Goal: Obtain resource: Download file/media

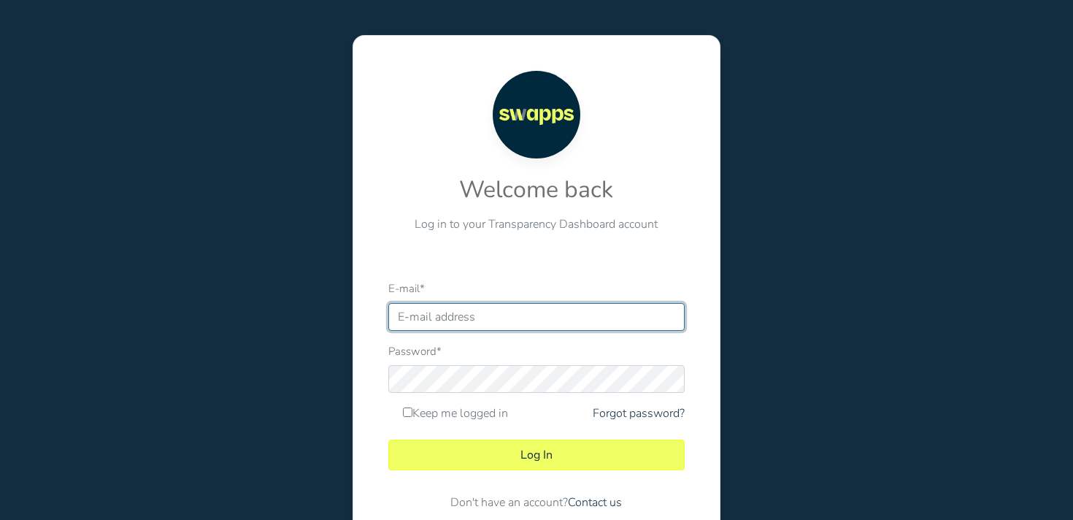
click at [560, 316] on input "E-mail *" at bounding box center [536, 317] width 296 height 28
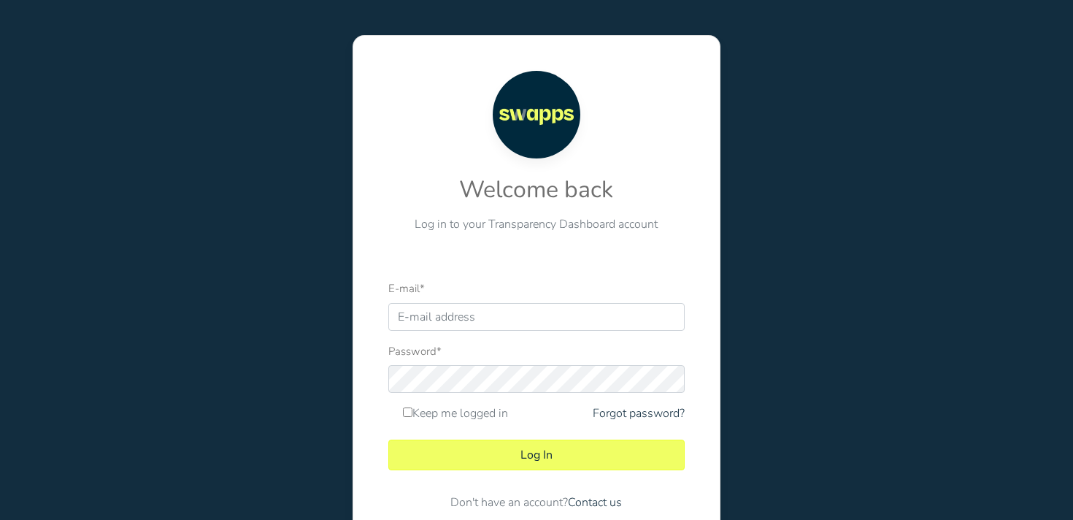
click at [239, 276] on div "Welcome back Log in to your Transparency Dashboard account E-mail * Password * …" at bounding box center [536, 296] width 1095 height 593
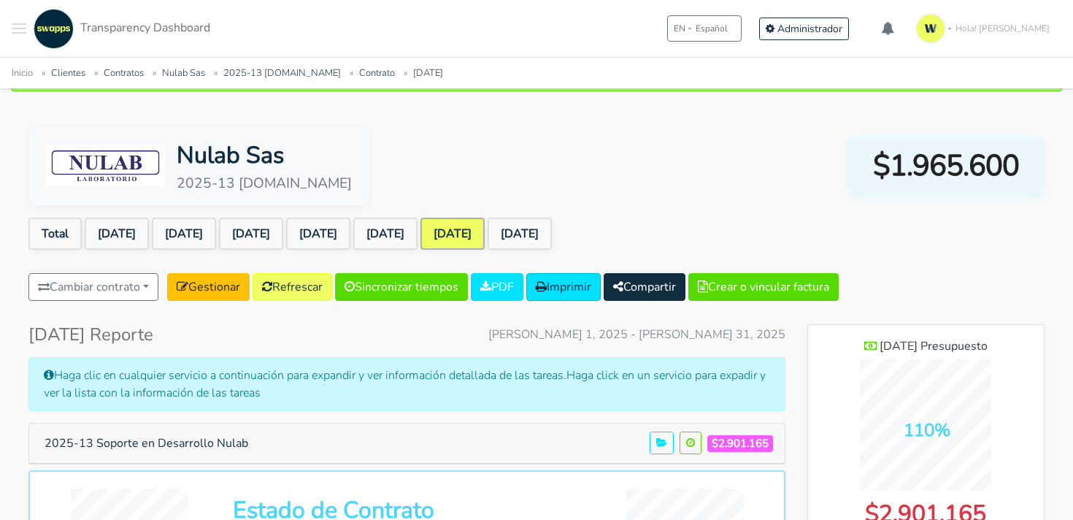
scroll to position [97, 0]
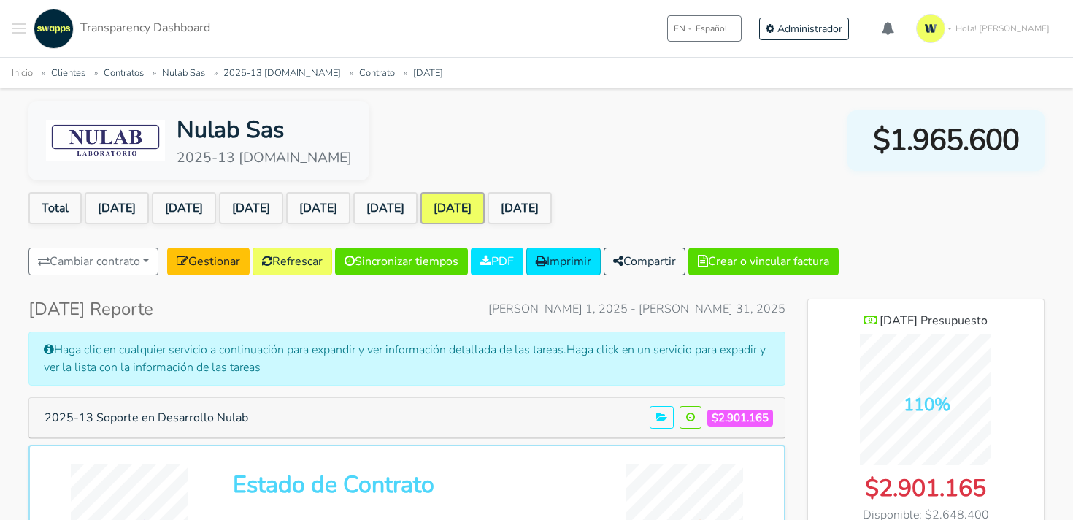
click at [568, 99] on button "Later" at bounding box center [566, 94] width 66 height 36
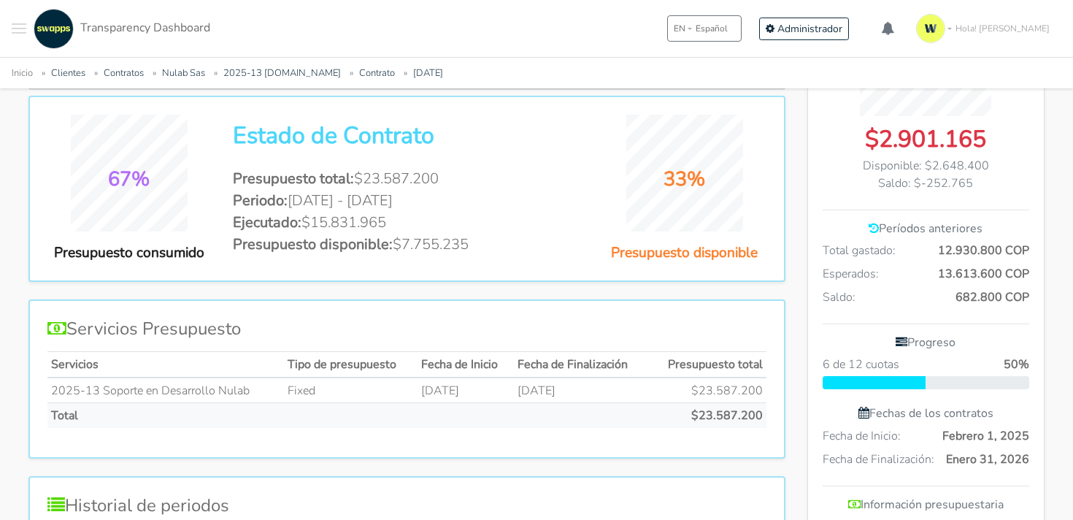
scroll to position [449, 0]
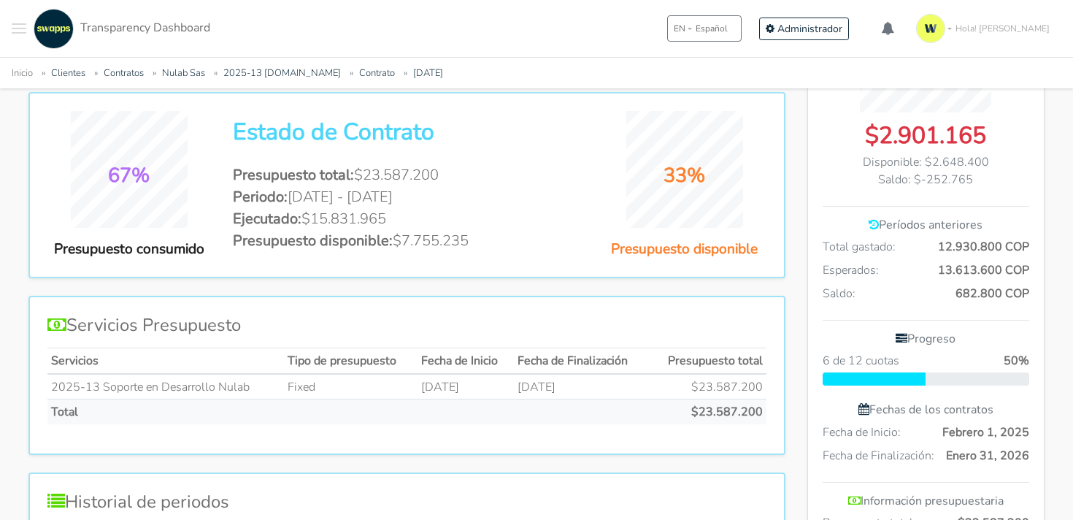
click at [402, 235] on li "Presupuesto disponible: $7.755.235" at bounding box center [407, 241] width 348 height 22
click at [525, 325] on h4 "Servicios Presupuesto" at bounding box center [406, 324] width 719 height 21
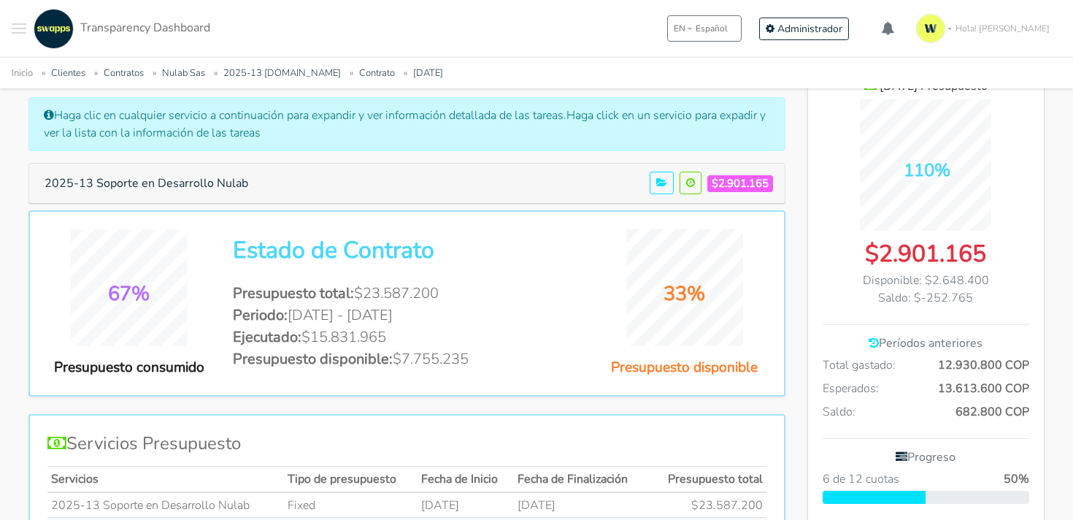
scroll to position [336, 0]
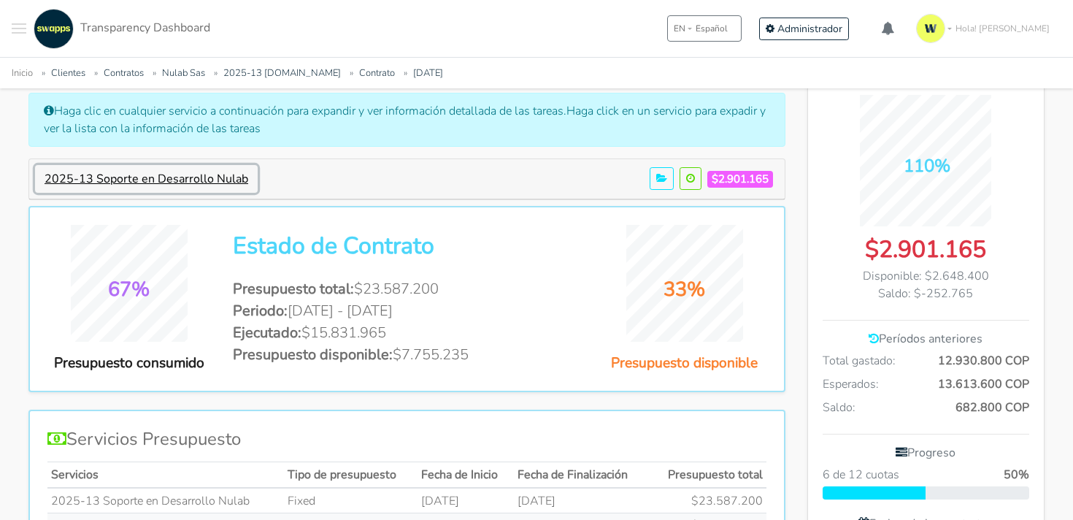
click at [177, 180] on button "2025-13 Soporte en Desarrollo Nulab" at bounding box center [146, 179] width 223 height 28
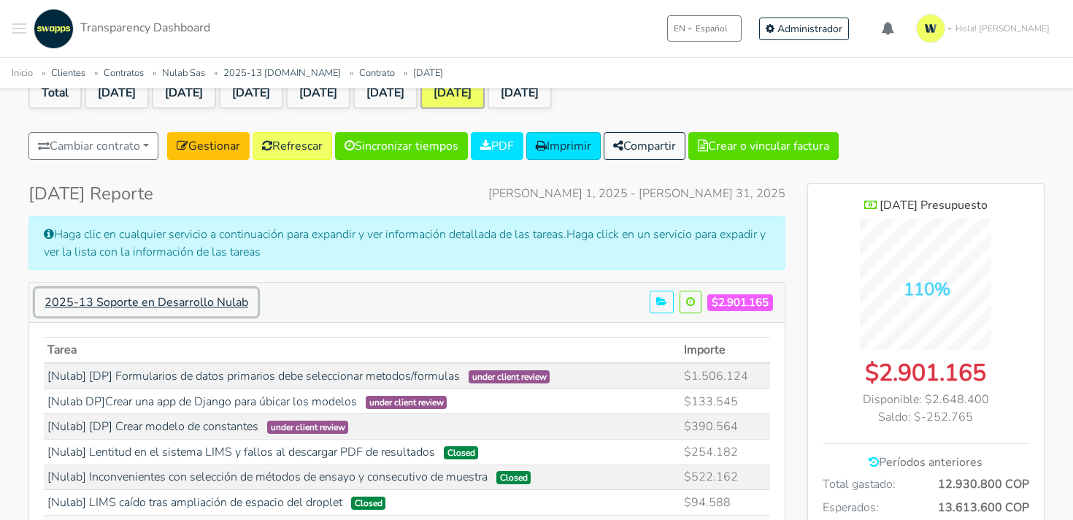
scroll to position [211, 0]
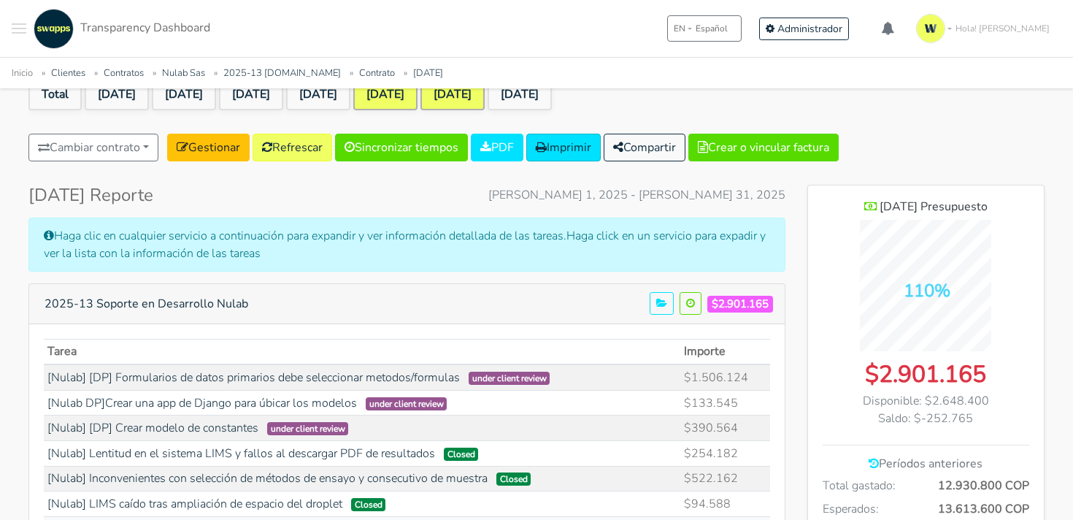
click at [417, 105] on link "[DATE]" at bounding box center [385, 94] width 64 height 32
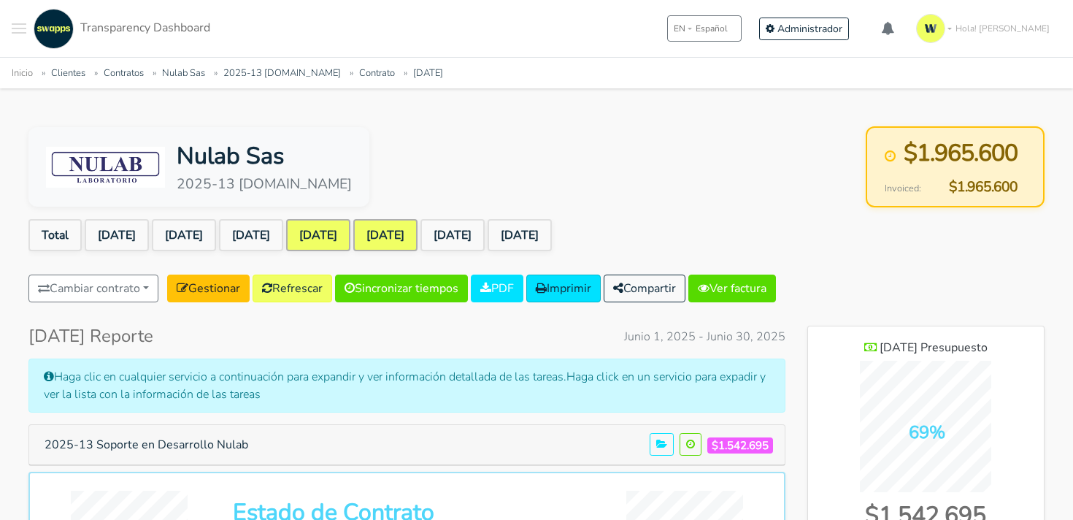
click at [350, 240] on link "[DATE]" at bounding box center [318, 235] width 64 height 32
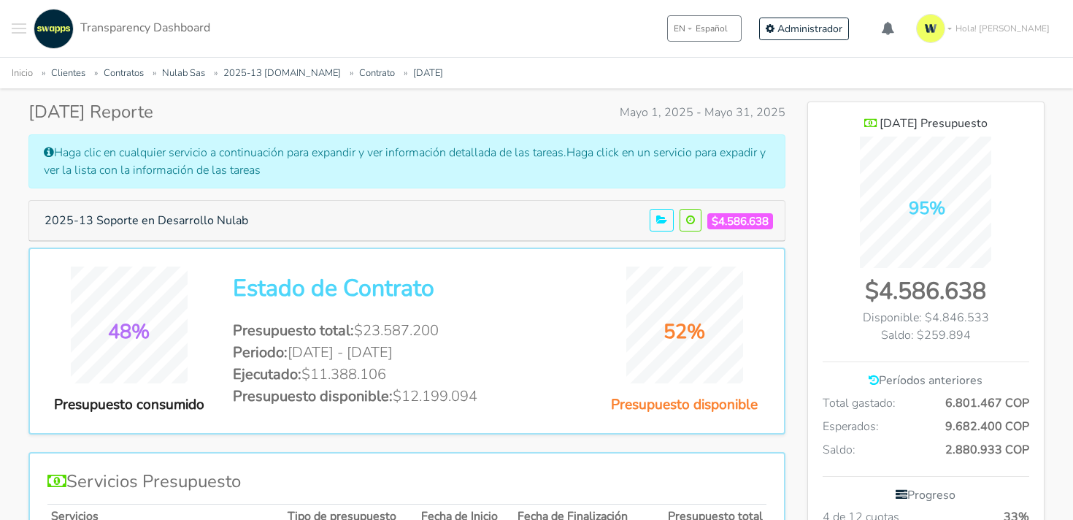
scroll to position [193, 0]
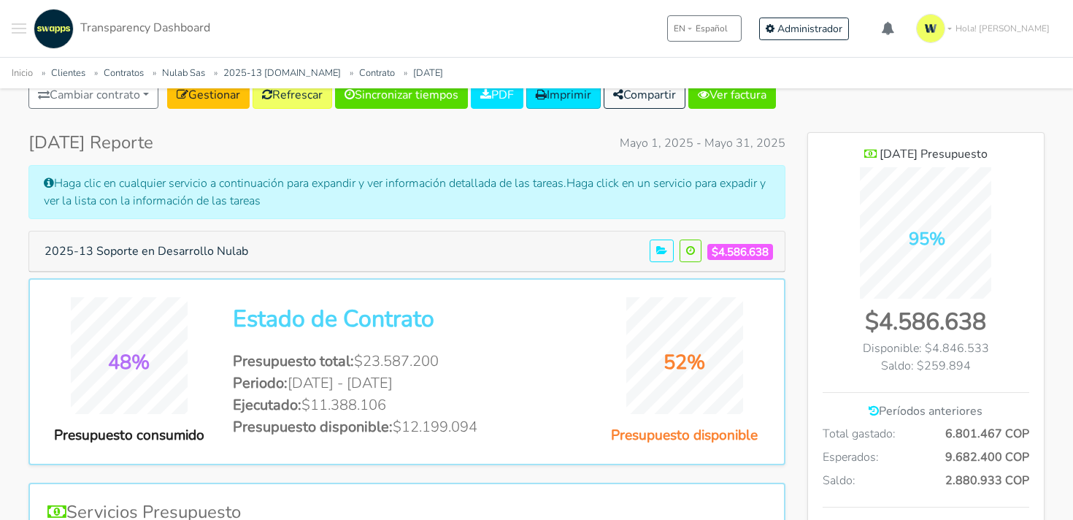
click at [263, 244] on h5 "2025-13 Soporte en Desarrollo Nulab $4.586.638" at bounding box center [407, 251] width 744 height 28
click at [172, 251] on button "2025-13 Soporte en Desarrollo Nulab" at bounding box center [146, 251] width 223 height 28
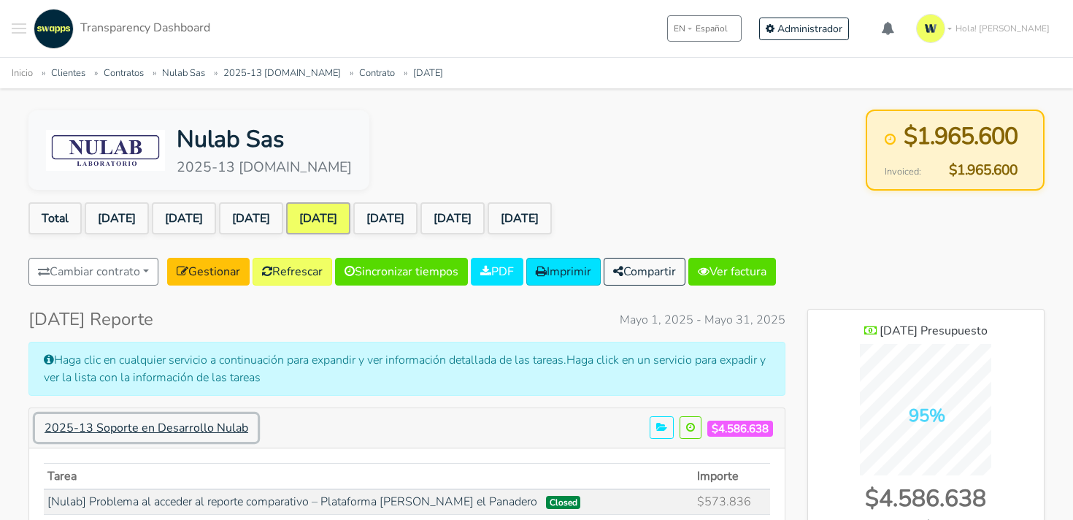
scroll to position [23, 0]
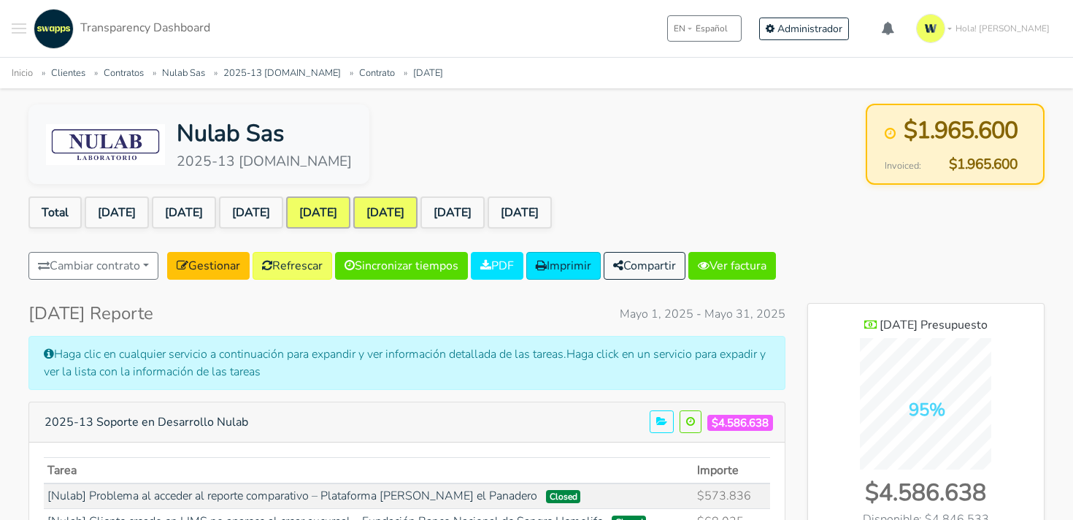
click at [409, 201] on link "[DATE]" at bounding box center [385, 212] width 64 height 32
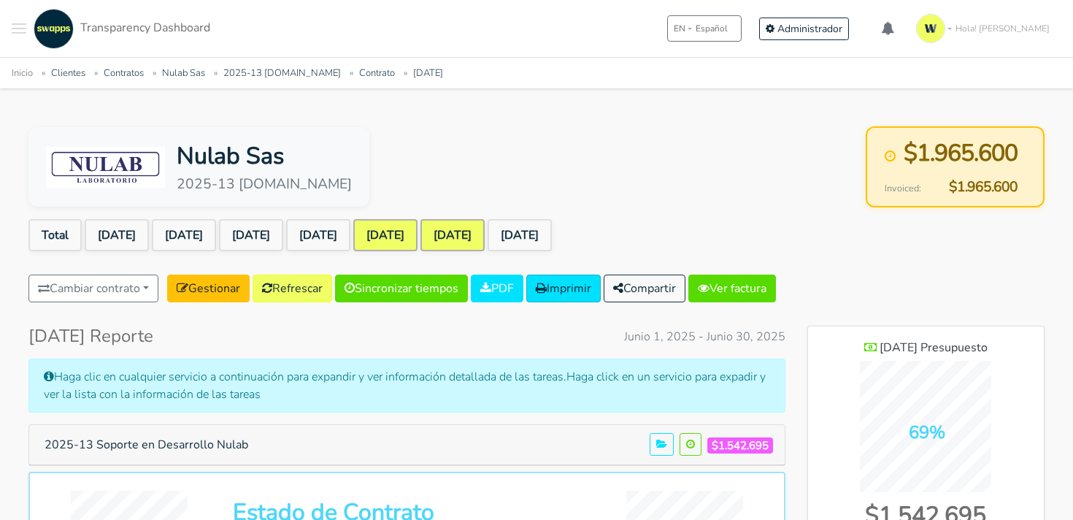
click at [485, 243] on link "[DATE]" at bounding box center [452, 235] width 64 height 32
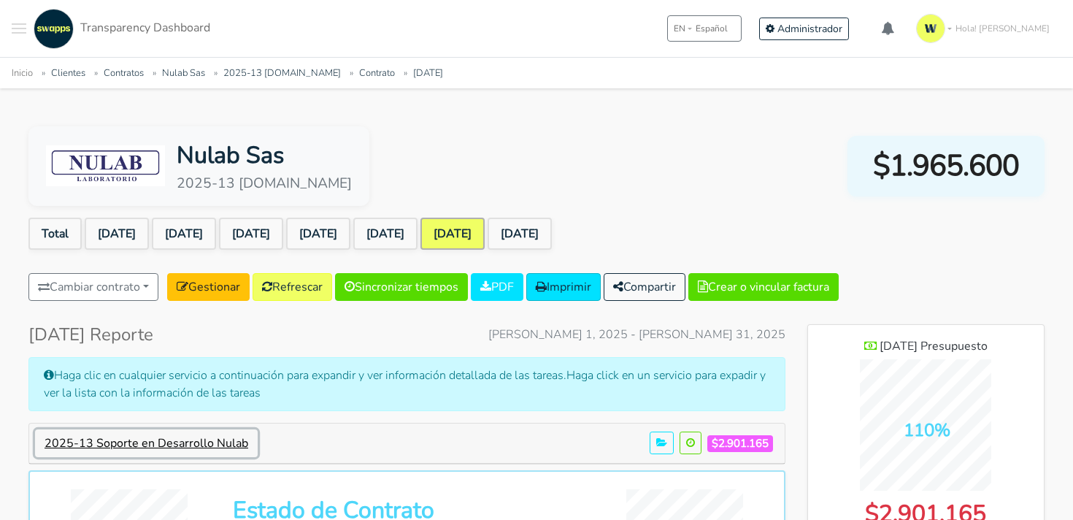
click at [242, 442] on button "2025-13 Soporte en Desarrollo Nulab" at bounding box center [146, 443] width 223 height 28
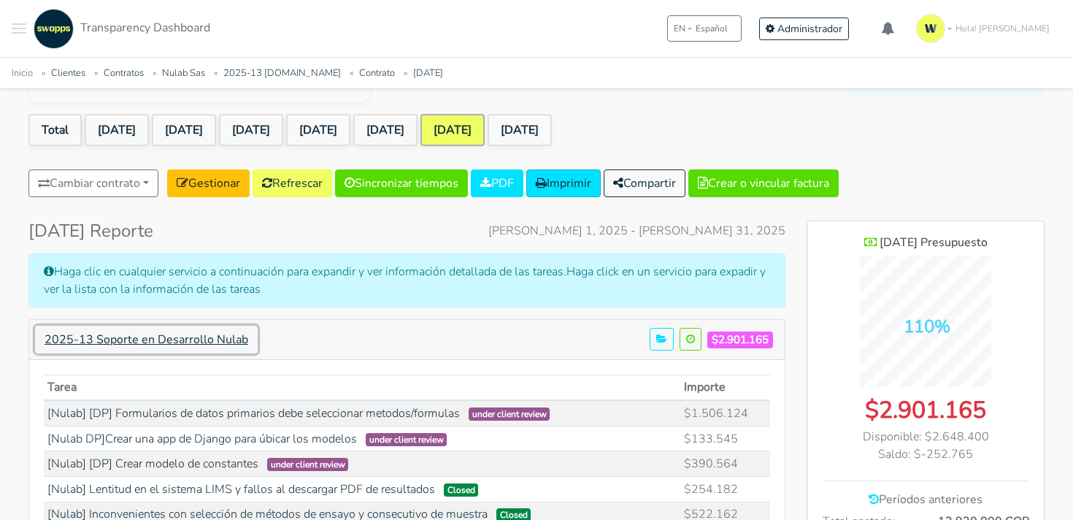
scroll to position [116, 0]
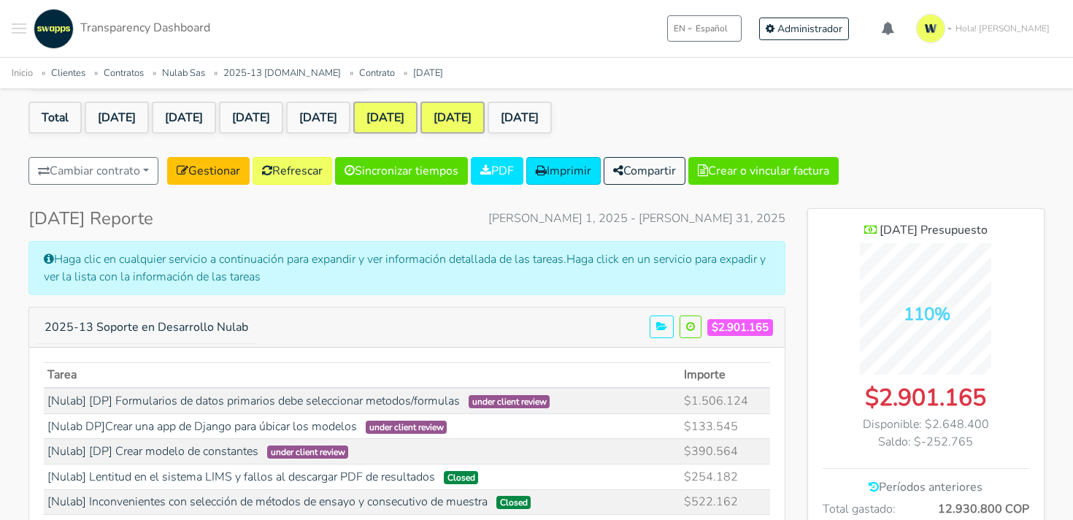
click at [417, 101] on link "[DATE]" at bounding box center [385, 117] width 64 height 32
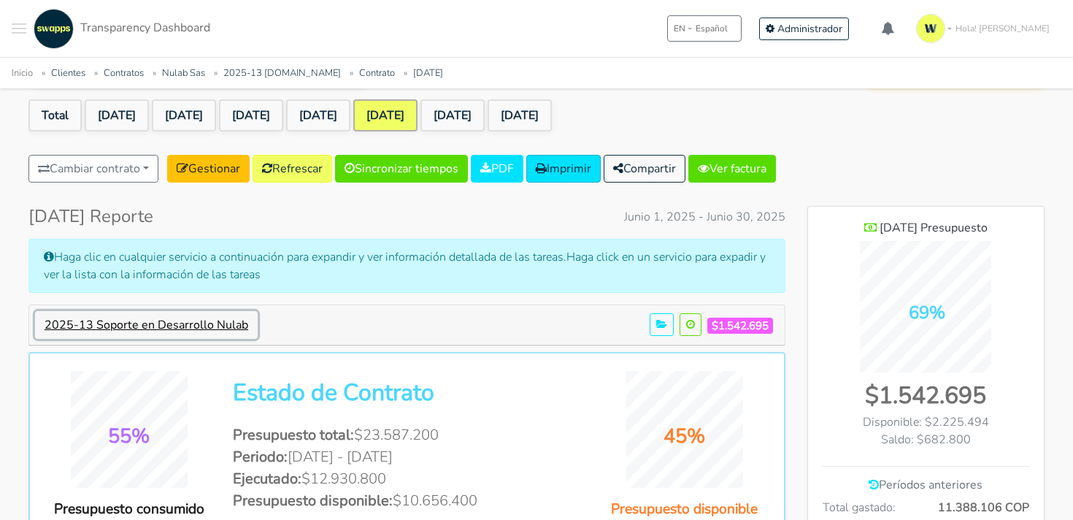
click at [212, 320] on button "2025-13 Soporte en Desarrollo Nulab" at bounding box center [146, 325] width 223 height 28
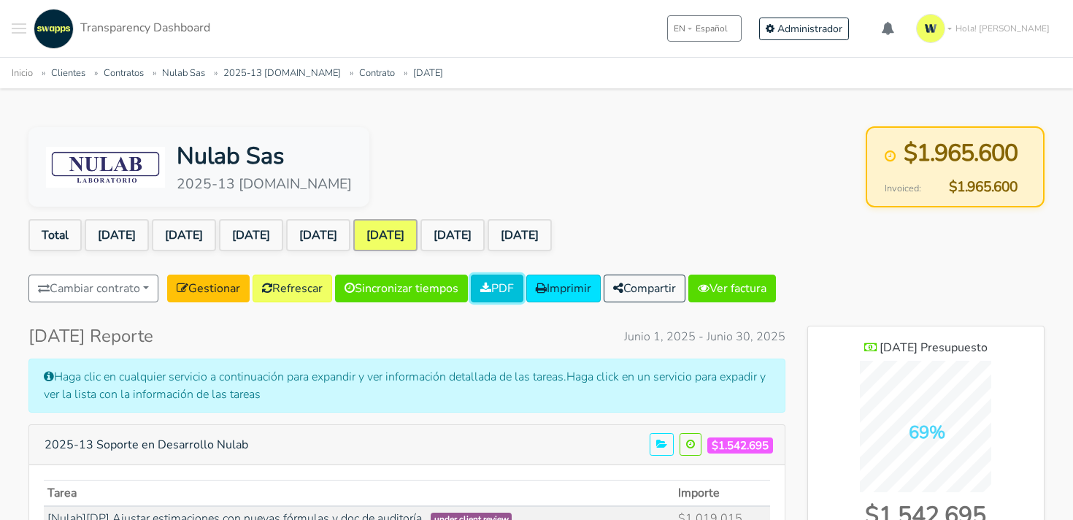
click at [520, 293] on link "PDF" at bounding box center [497, 288] width 53 height 28
click at [485, 248] on link "[DATE]" at bounding box center [452, 235] width 64 height 32
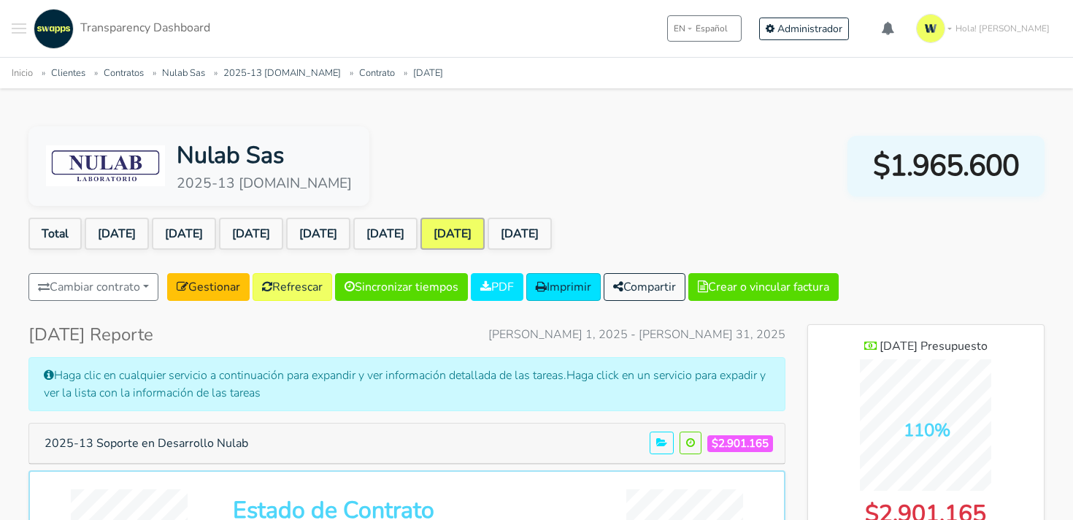
scroll to position [1097, 236]
click at [512, 291] on link "PDF" at bounding box center [497, 287] width 53 height 28
click at [350, 233] on link "[DATE]" at bounding box center [318, 233] width 64 height 32
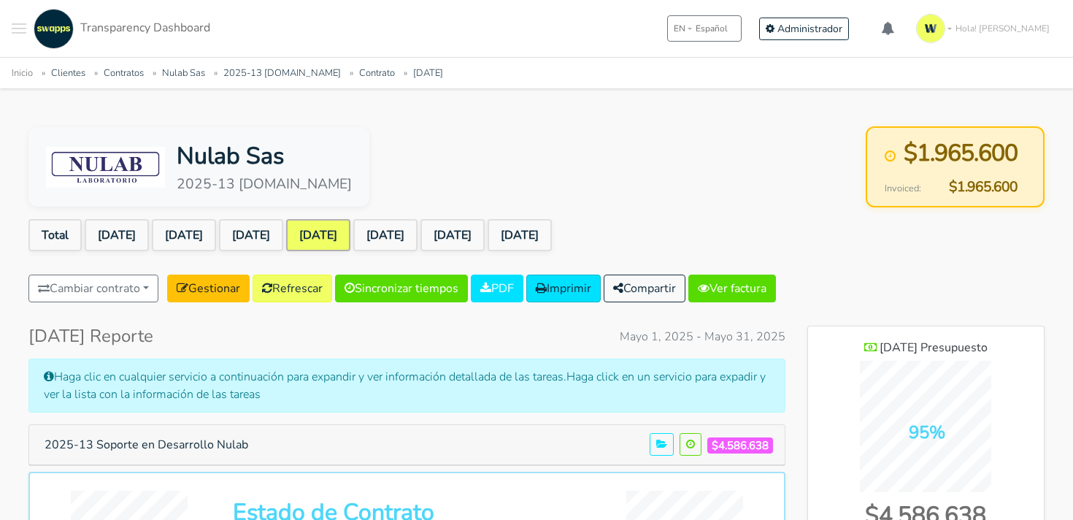
scroll to position [1097, 236]
click at [507, 294] on link "PDF" at bounding box center [497, 288] width 53 height 28
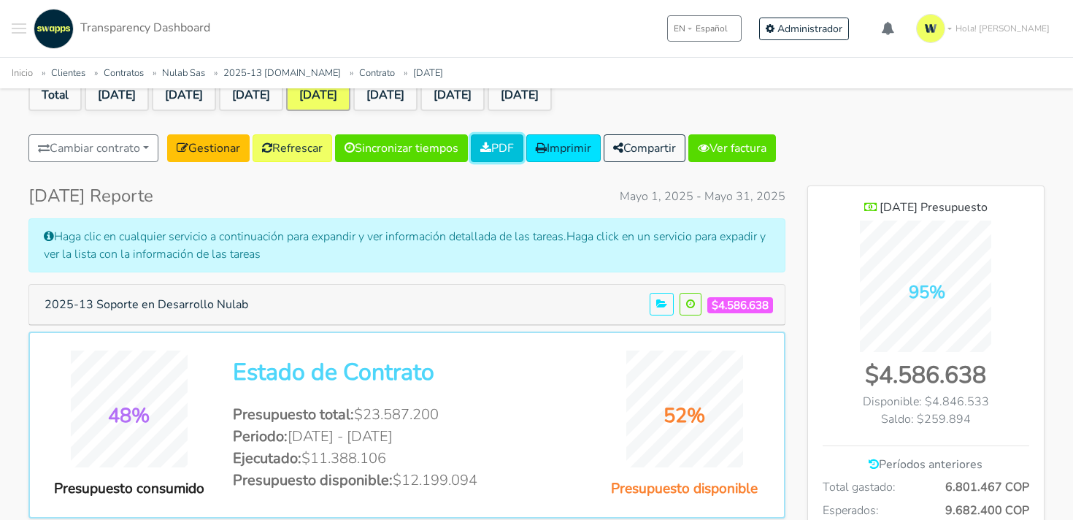
scroll to position [0, 0]
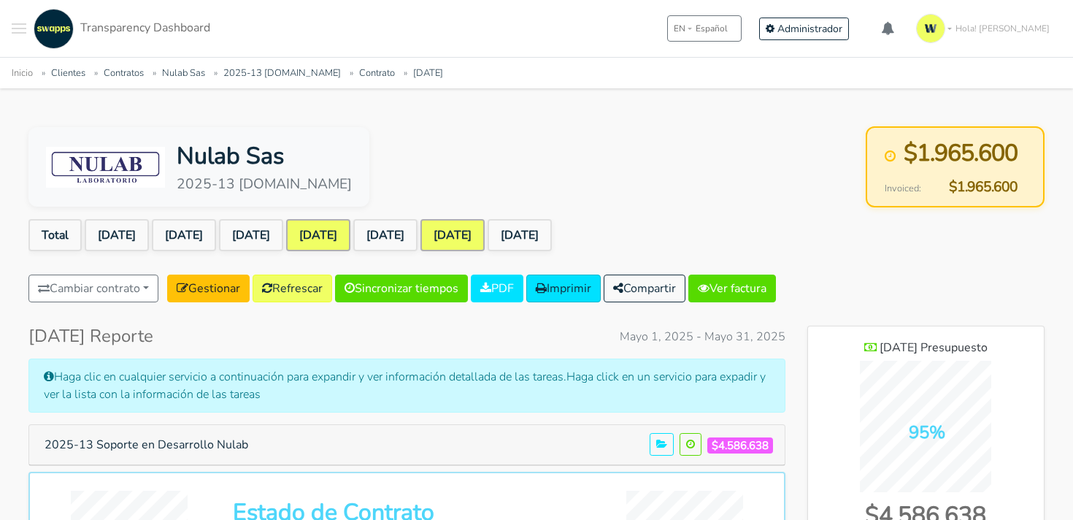
click at [485, 228] on link "[DATE]" at bounding box center [452, 235] width 64 height 32
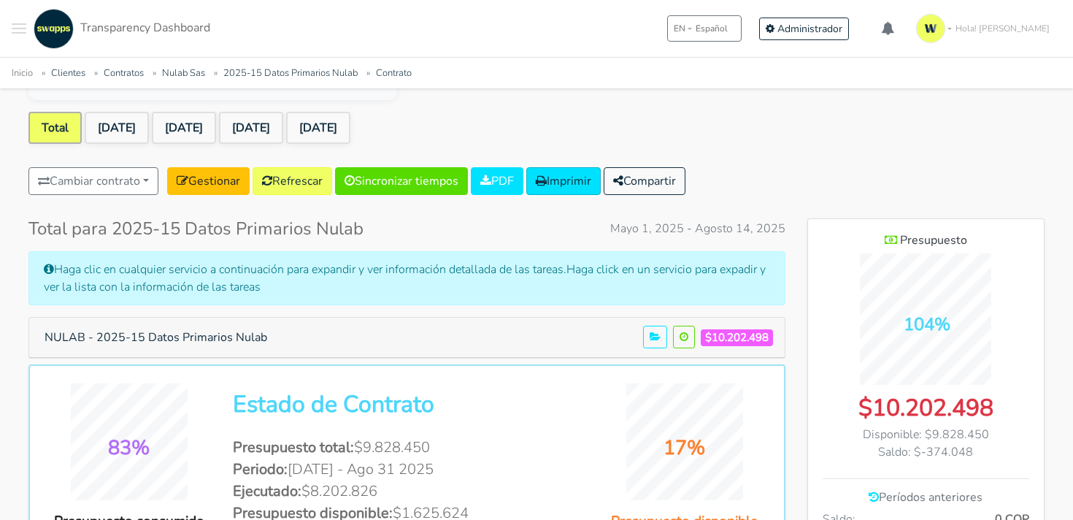
scroll to position [142, 0]
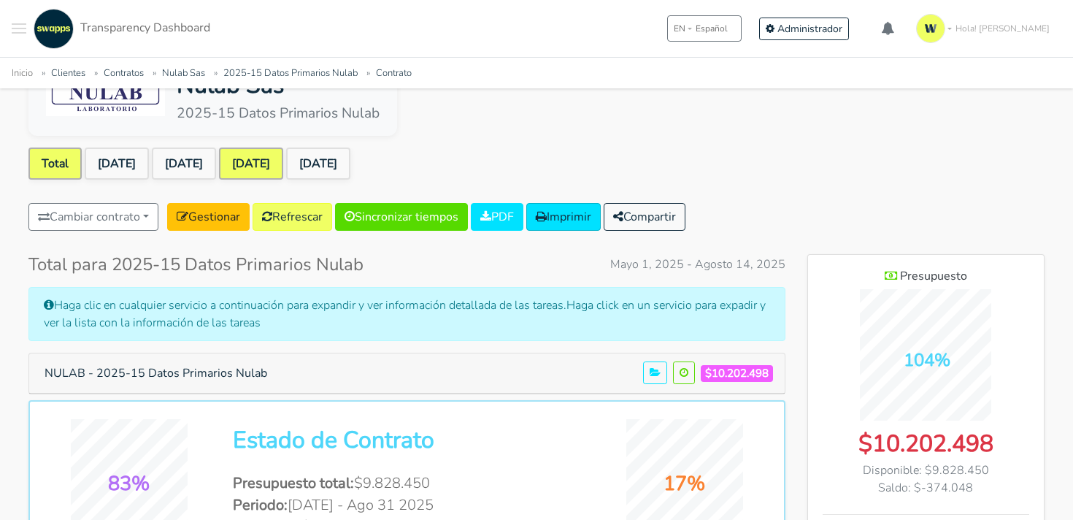
click at [283, 166] on link "[DATE]" at bounding box center [251, 163] width 64 height 32
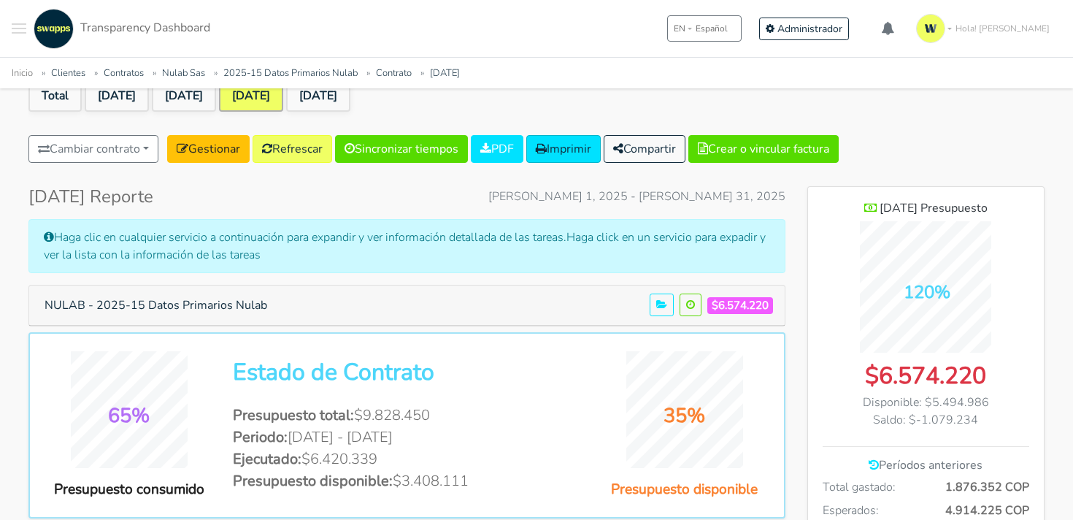
scroll to position [133, 0]
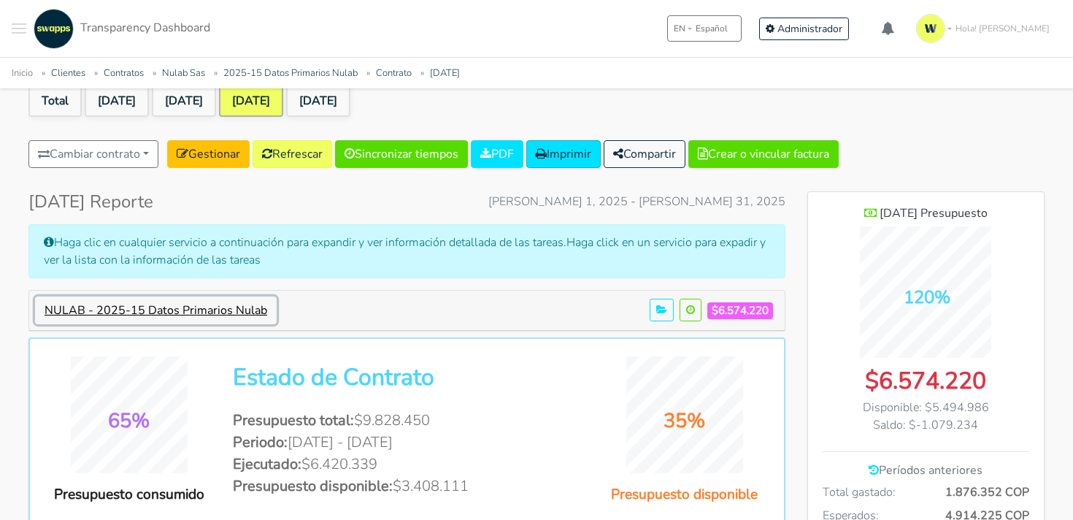
click at [225, 306] on button "NULAB - 2025-15 Datos Primarios Nulab" at bounding box center [156, 310] width 242 height 28
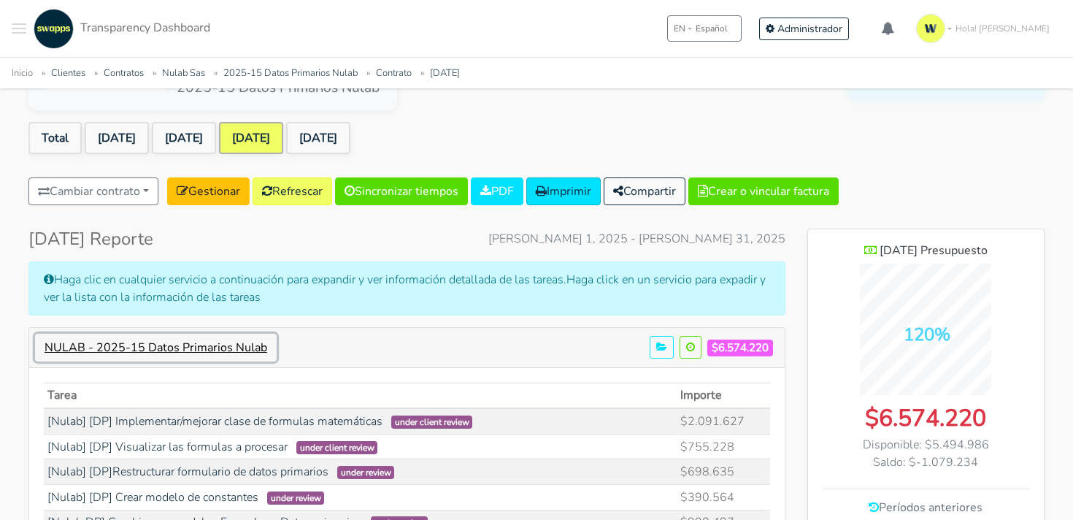
scroll to position [0, 0]
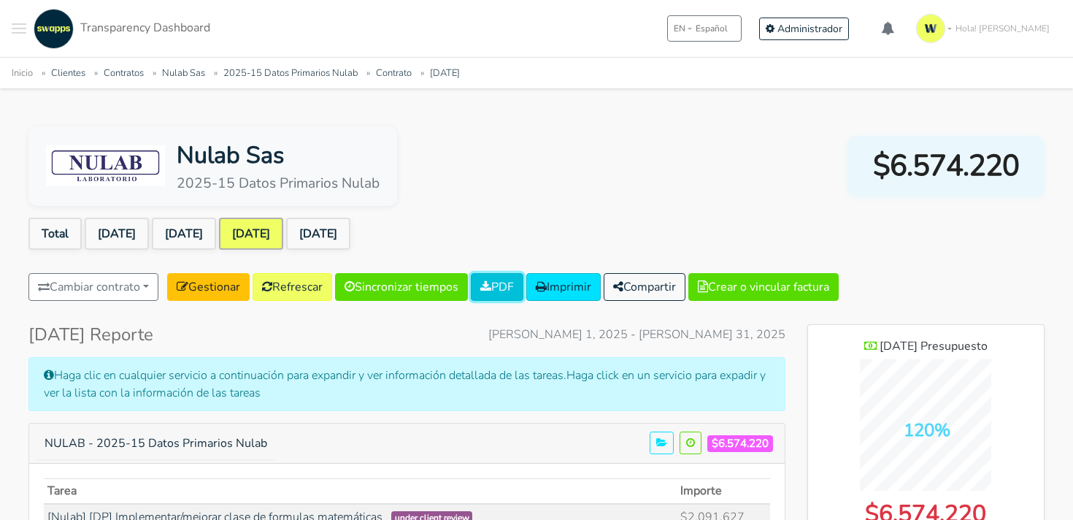
click at [511, 293] on link "PDF" at bounding box center [497, 287] width 53 height 28
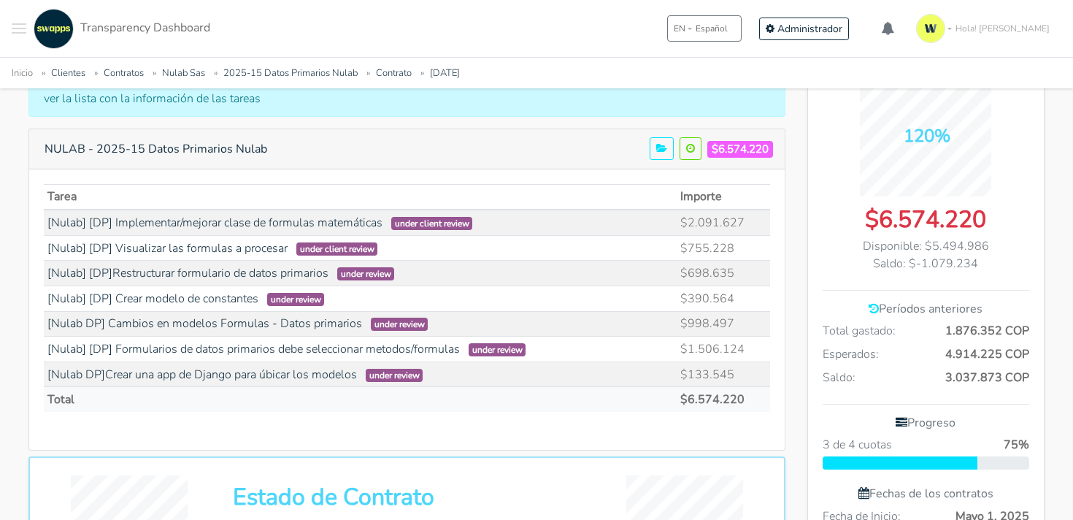
scroll to position [304, 0]
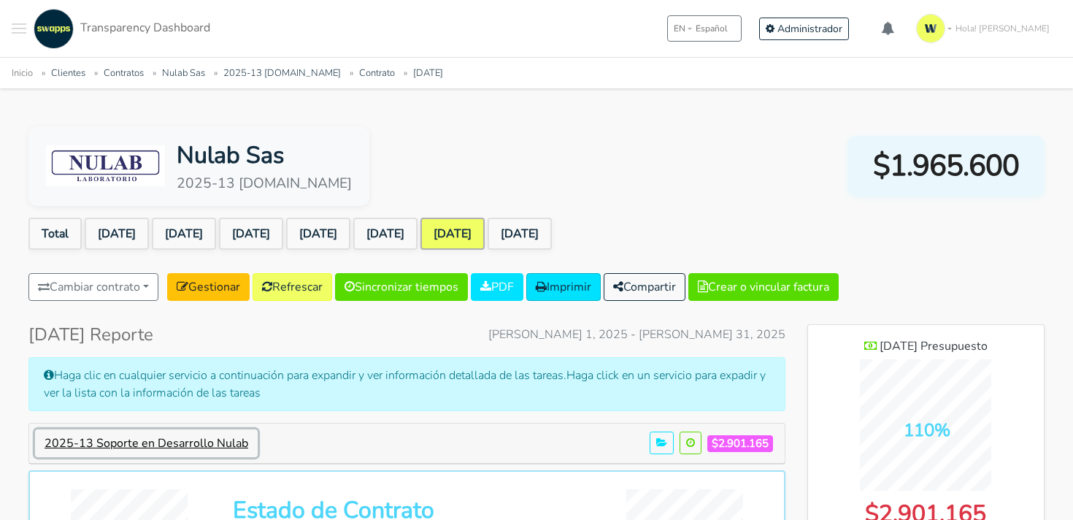
click at [166, 444] on button "2025-13 Soporte en Desarrollo Nulab" at bounding box center [146, 443] width 223 height 28
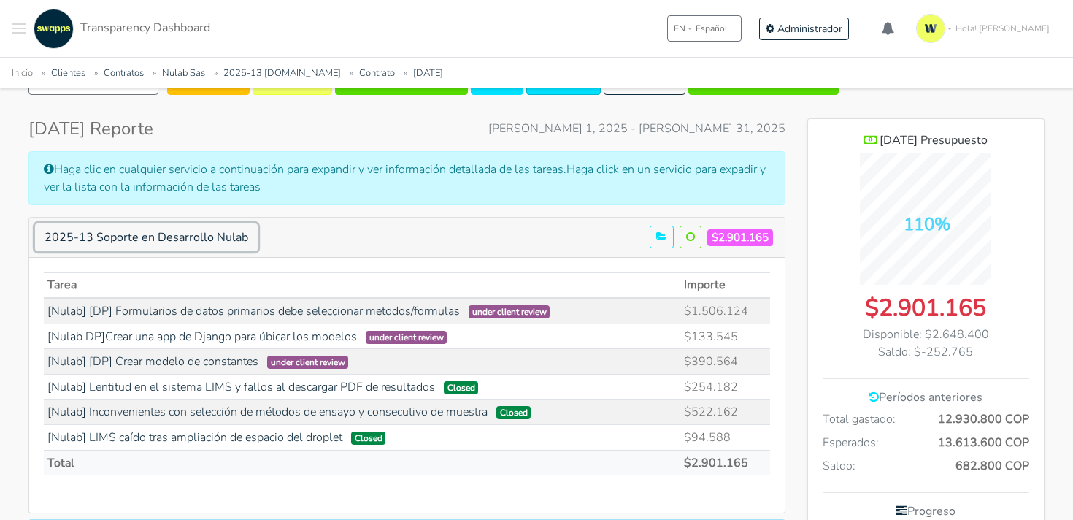
scroll to position [205, 0]
